Goal: Check status: Check status

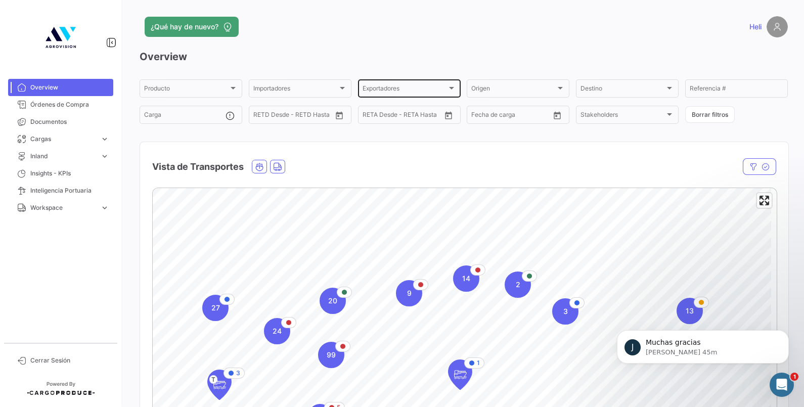
click at [438, 86] on div "Exportadores Exportadores" at bounding box center [410, 88] width 94 height 20
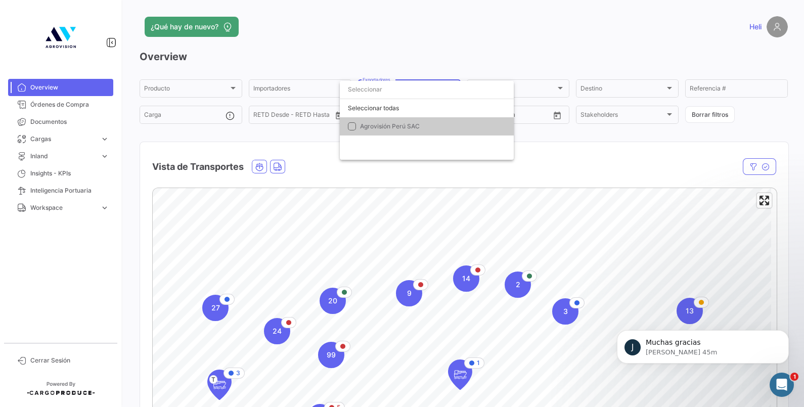
click at [295, 86] on div at bounding box center [402, 203] width 804 height 407
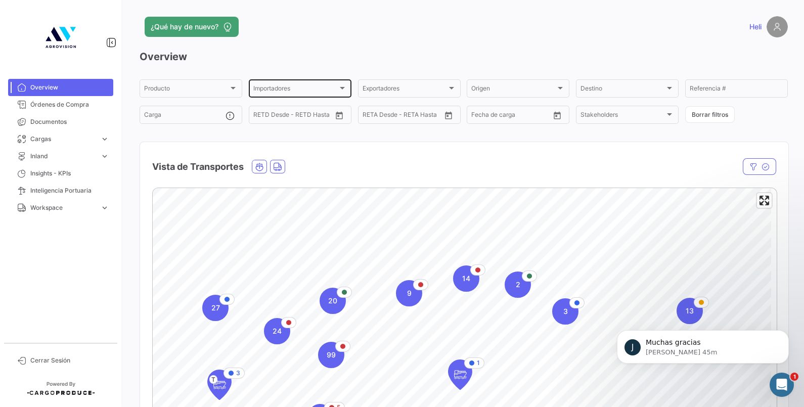
click at [303, 89] on div "Importadores" at bounding box center [295, 89] width 84 height 7
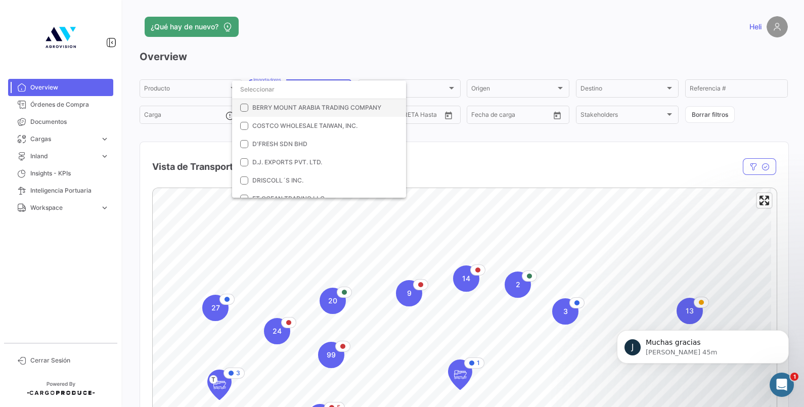
scroll to position [126, 0]
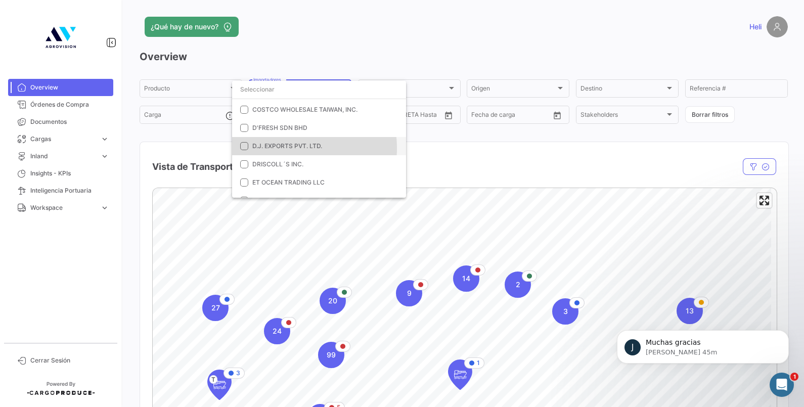
click at [287, 148] on span "D.J. EXPORTS PVT. LTD." at bounding box center [287, 146] width 70 height 8
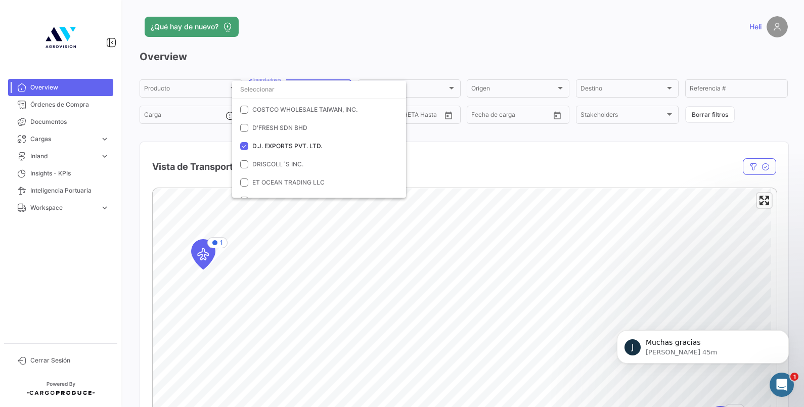
click at [195, 148] on div at bounding box center [402, 203] width 804 height 407
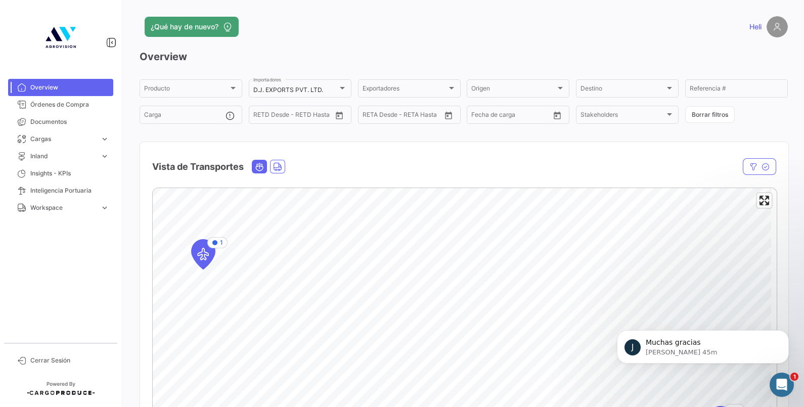
click at [260, 171] on span "Ocean" at bounding box center [259, 166] width 14 height 13
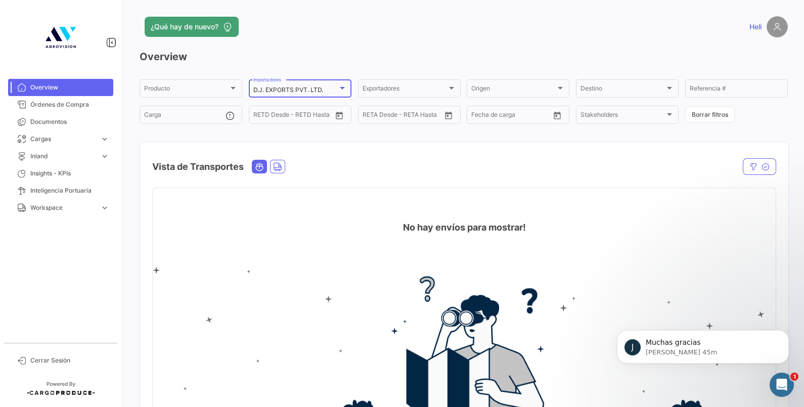
click at [332, 93] on div "D.J. EXPORTS PVT. LTD." at bounding box center [295, 89] width 84 height 7
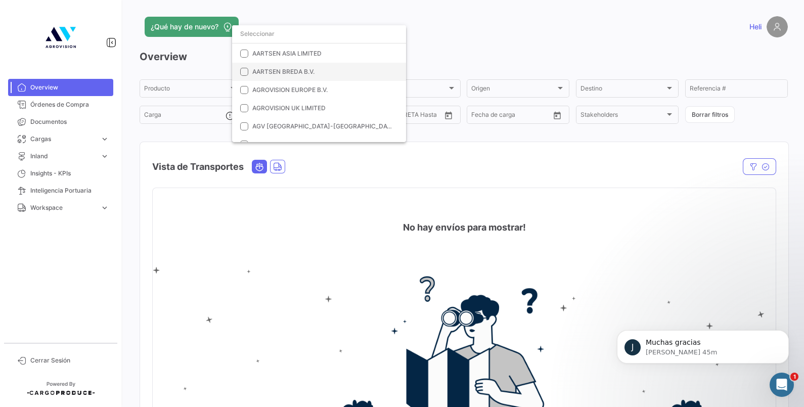
scroll to position [0, 0]
click at [242, 50] on div "Seleccionar todas" at bounding box center [319, 52] width 174 height 18
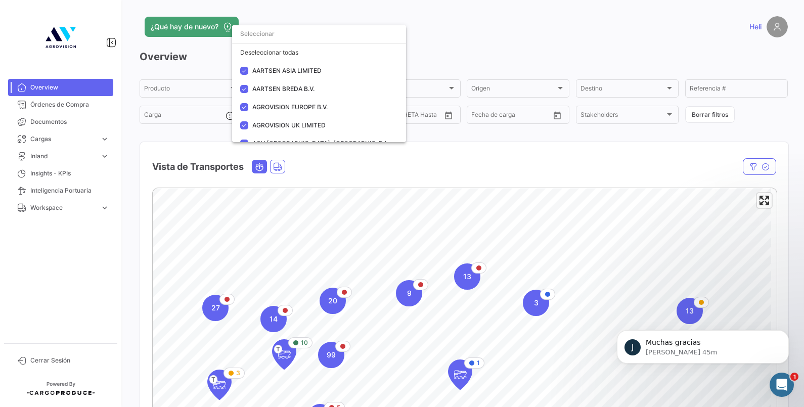
click at [530, 61] on div at bounding box center [402, 203] width 804 height 407
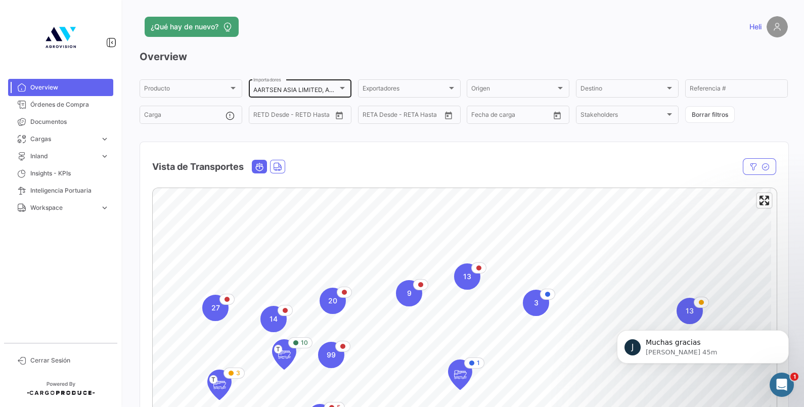
click at [344, 88] on div at bounding box center [342, 88] width 9 height 8
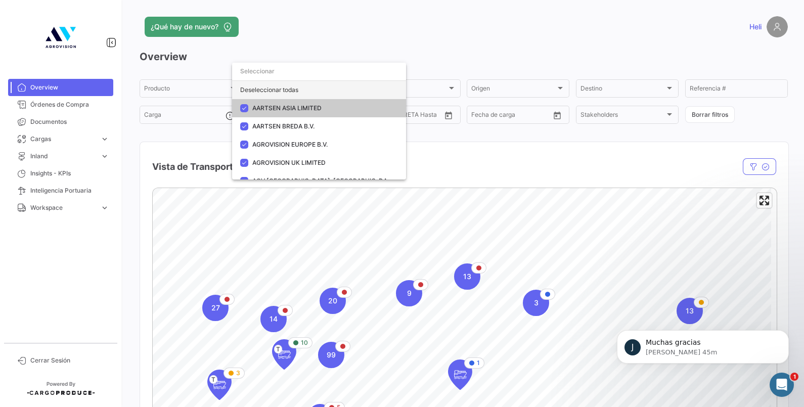
click at [273, 94] on div "Deseleccionar todas" at bounding box center [319, 90] width 174 height 18
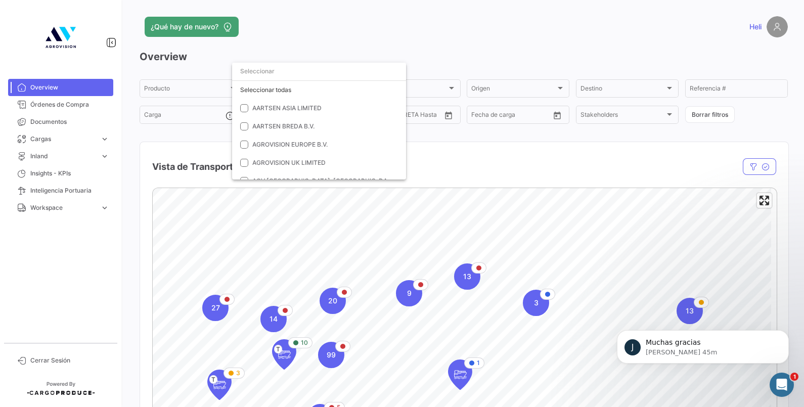
click at [471, 33] on div at bounding box center [402, 203] width 804 height 407
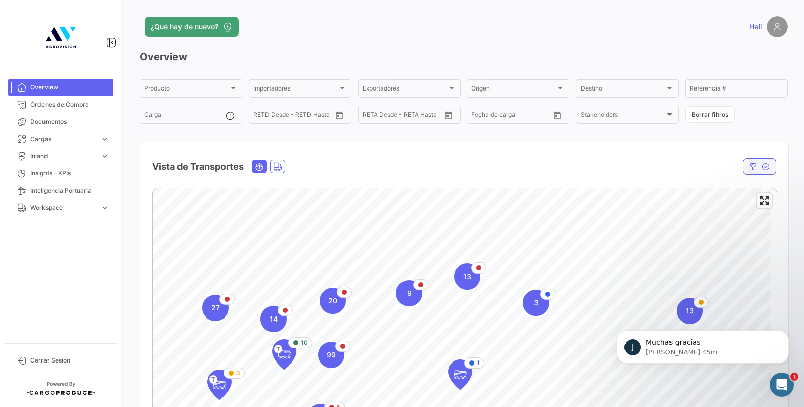
click at [762, 166] on icon "button" at bounding box center [766, 167] width 8 height 8
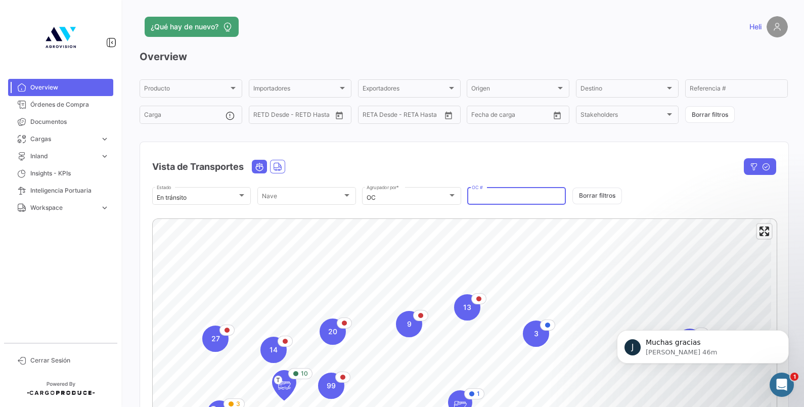
click at [504, 197] on input "OC #" at bounding box center [517, 197] width 90 height 7
paste input "525317"
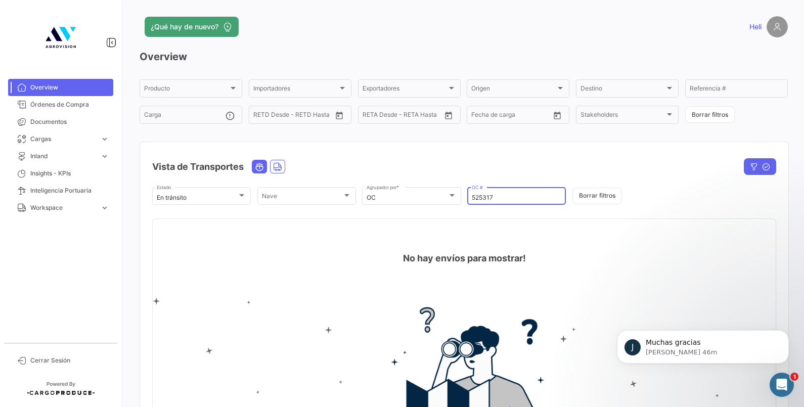
type input "525317"
click at [232, 195] on div "En tránsito" at bounding box center [197, 197] width 80 height 7
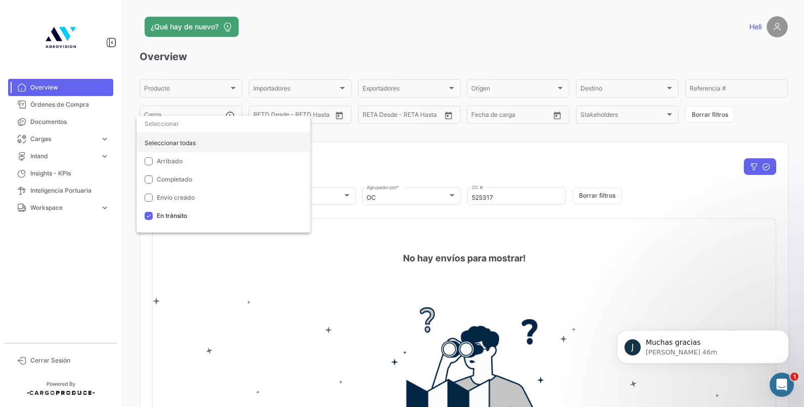
click at [168, 146] on div "Seleccionar todas" at bounding box center [224, 143] width 174 height 18
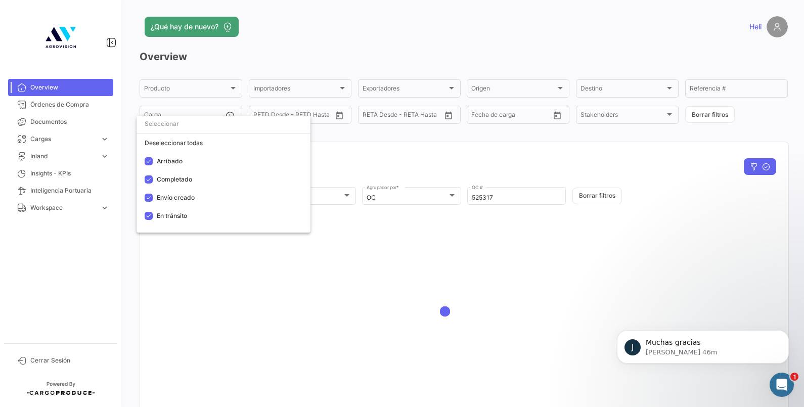
click at [390, 159] on div at bounding box center [402, 203] width 804 height 407
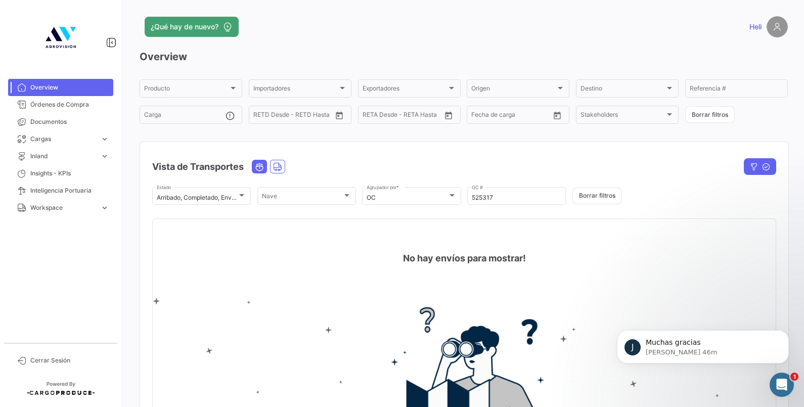
click at [369, 173] on div "Vista de Transportes" at bounding box center [370, 166] width 437 height 25
click at [78, 106] on span "Órdenes de Compra" at bounding box center [69, 104] width 79 height 9
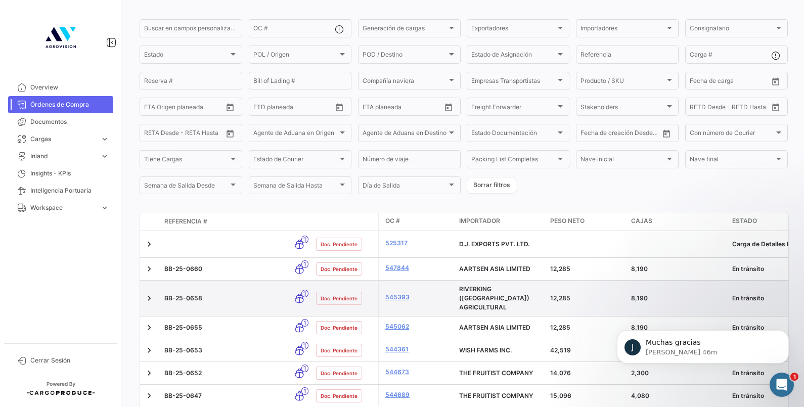
scroll to position [126, 0]
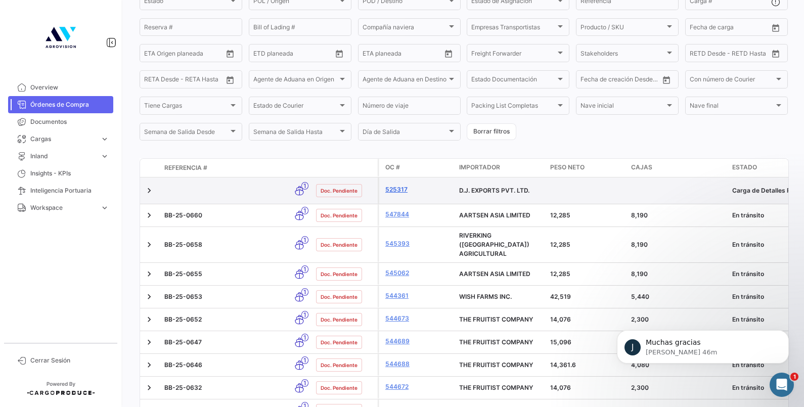
click at [402, 185] on link "525317" at bounding box center [418, 189] width 66 height 9
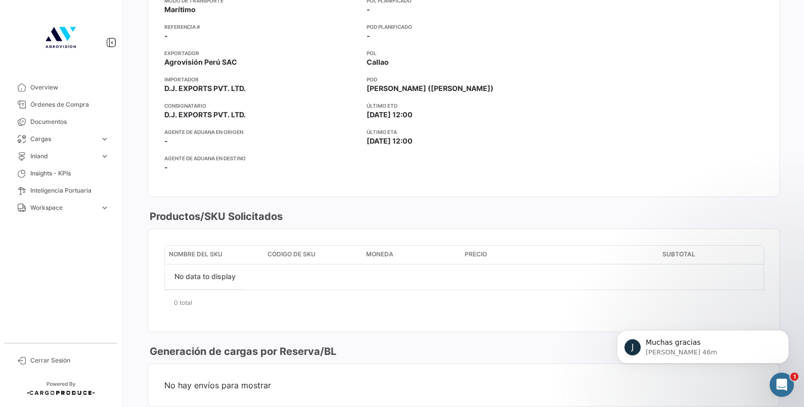
scroll to position [442, 0]
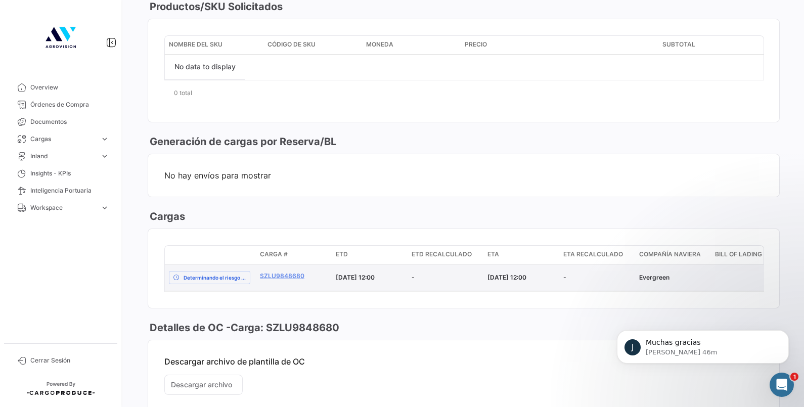
click at [291, 282] on datatable-body-cell "SZLU9848680" at bounding box center [294, 277] width 76 height 26
click at [287, 278] on link "SZLU9848680" at bounding box center [294, 276] width 68 height 9
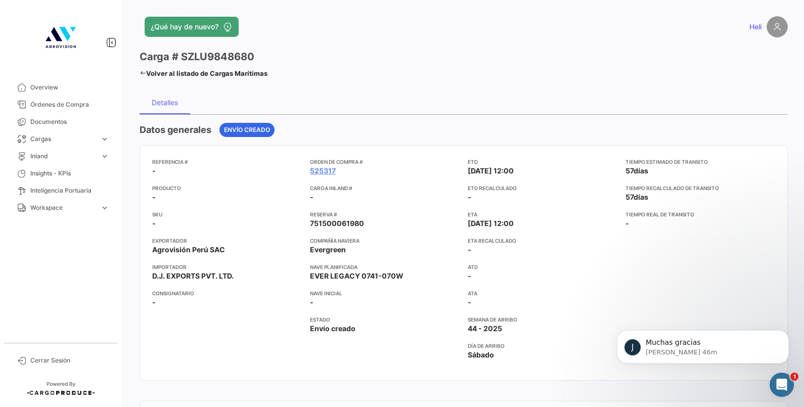
scroll to position [316, 0]
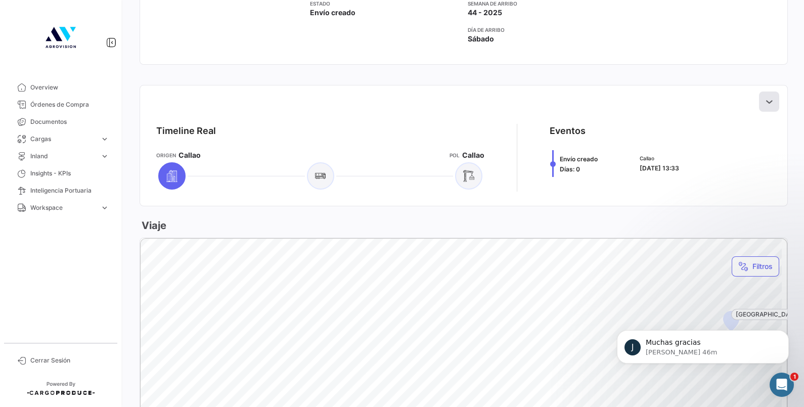
click at [764, 97] on icon at bounding box center [769, 102] width 10 height 10
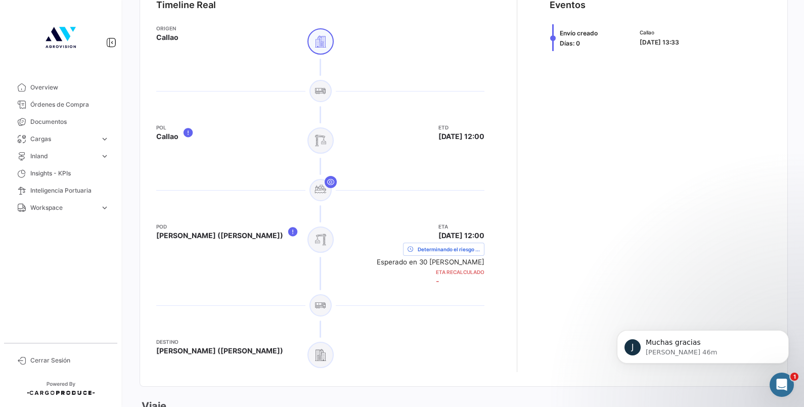
scroll to position [505, 0]
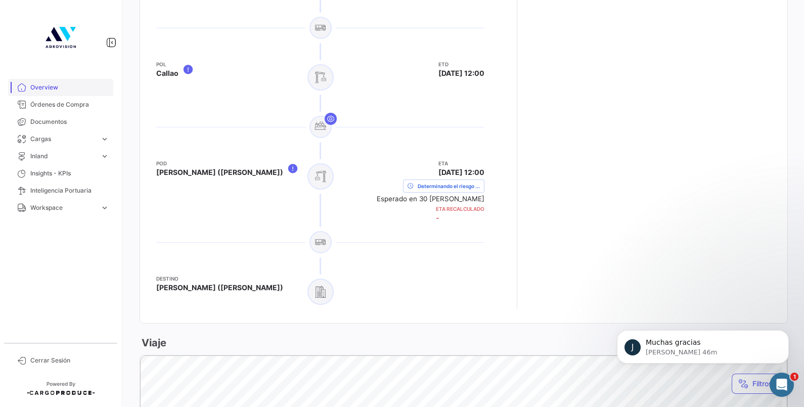
click at [70, 89] on span "Overview" at bounding box center [69, 87] width 79 height 9
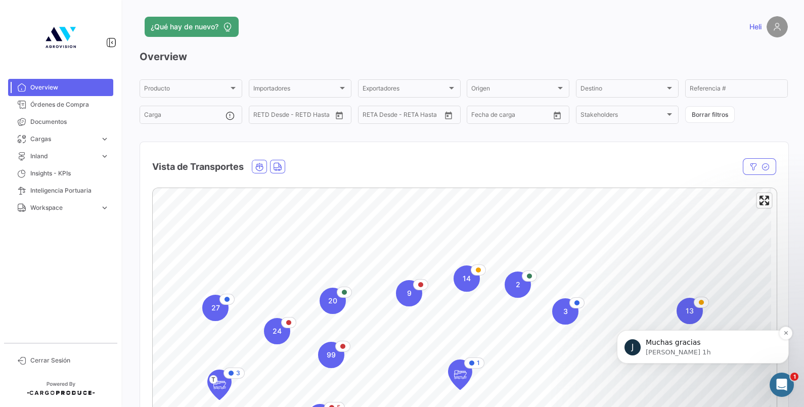
click at [691, 343] on span "Muchas gracias" at bounding box center [673, 342] width 55 height 8
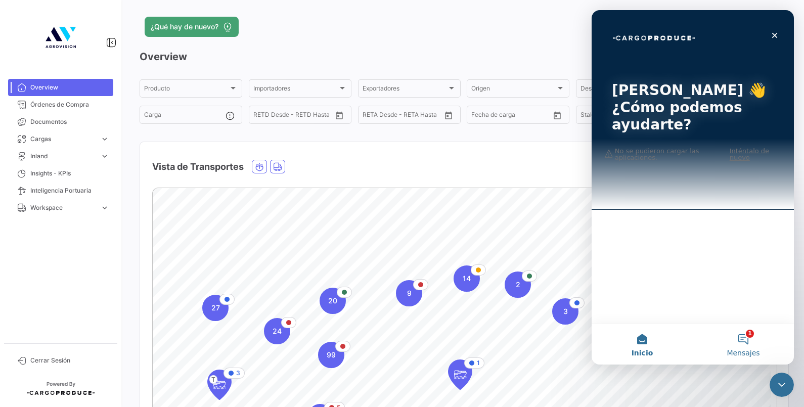
click at [750, 353] on span "Mensajes" at bounding box center [743, 352] width 33 height 7
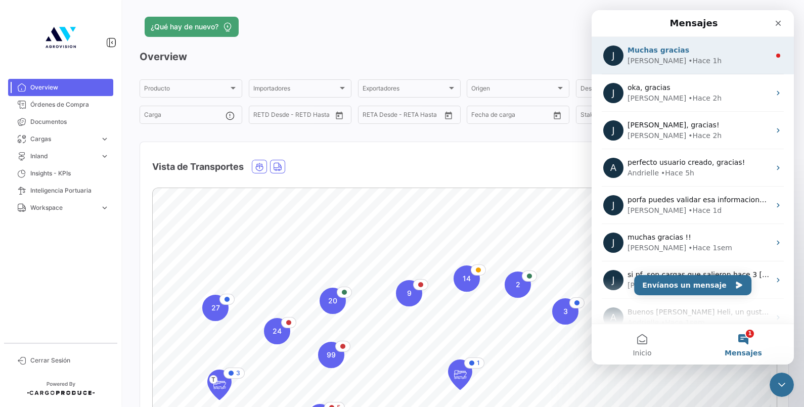
click at [655, 45] on div "Muchas gracias" at bounding box center [699, 50] width 143 height 11
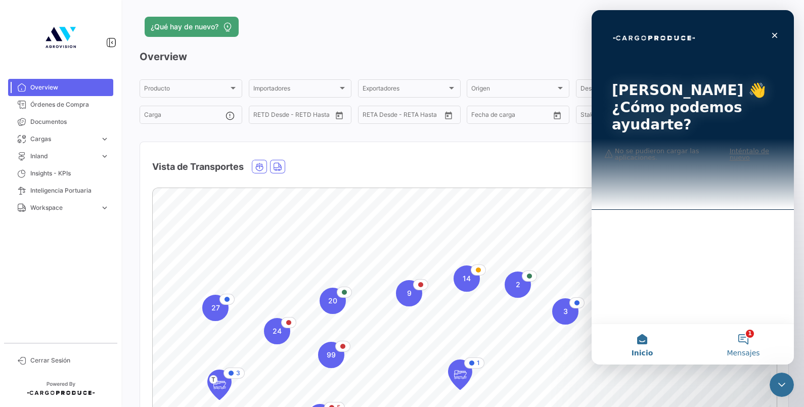
click at [750, 340] on button "1 Mensajes" at bounding box center [743, 344] width 101 height 40
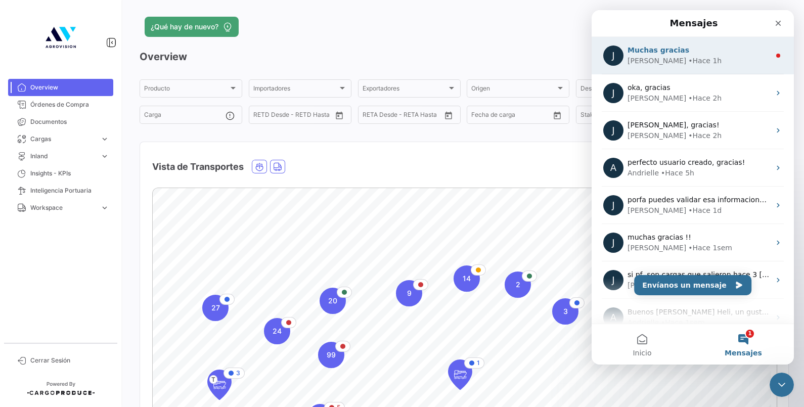
click at [661, 48] on span "Muchas gracias" at bounding box center [659, 50] width 62 height 8
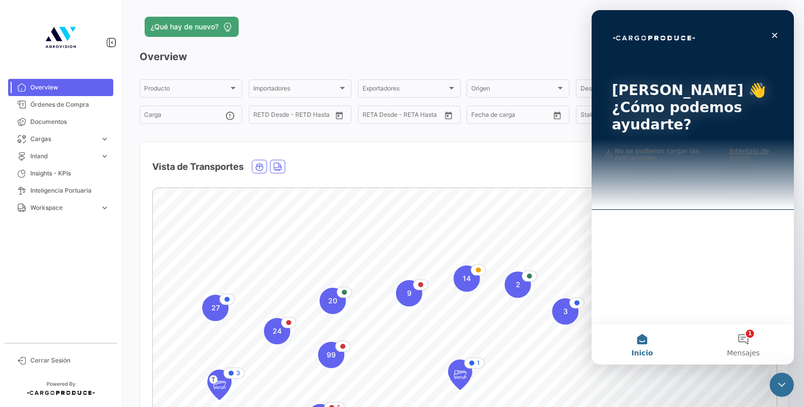
click at [636, 145] on div "[PERSON_NAME] 👋 ¿Cómo podemos ayudarte?" at bounding box center [693, 109] width 182 height 199
